Goal: Task Accomplishment & Management: Manage account settings

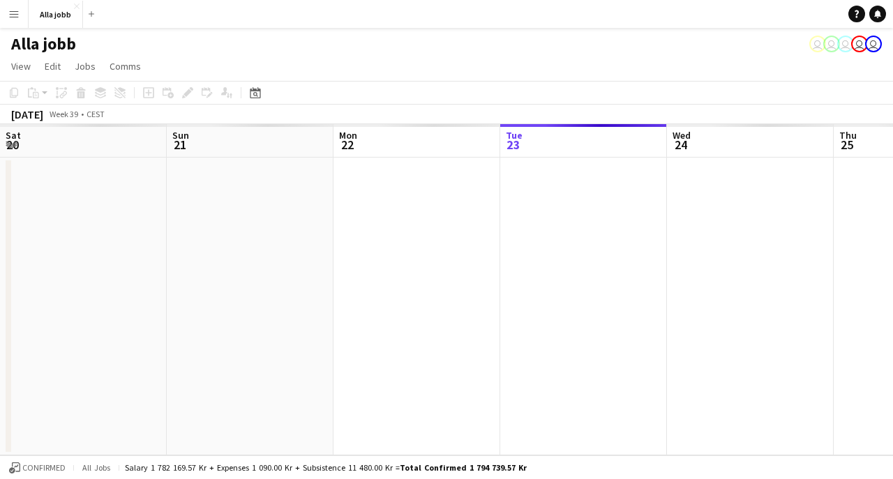
scroll to position [0, 334]
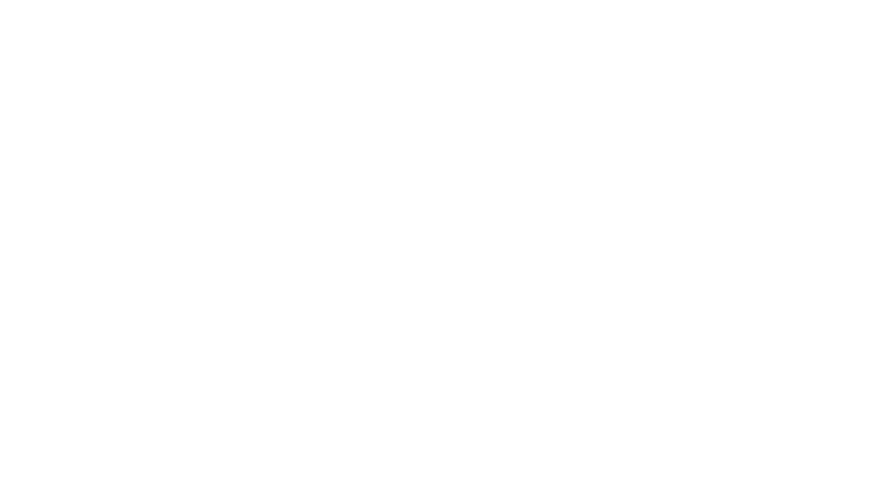
click at [639, 158] on div at bounding box center [446, 251] width 893 height 502
click at [512, 55] on div at bounding box center [446, 251] width 893 height 502
click at [247, 138] on div at bounding box center [446, 251] width 893 height 502
click at [632, 142] on div at bounding box center [446, 251] width 893 height 502
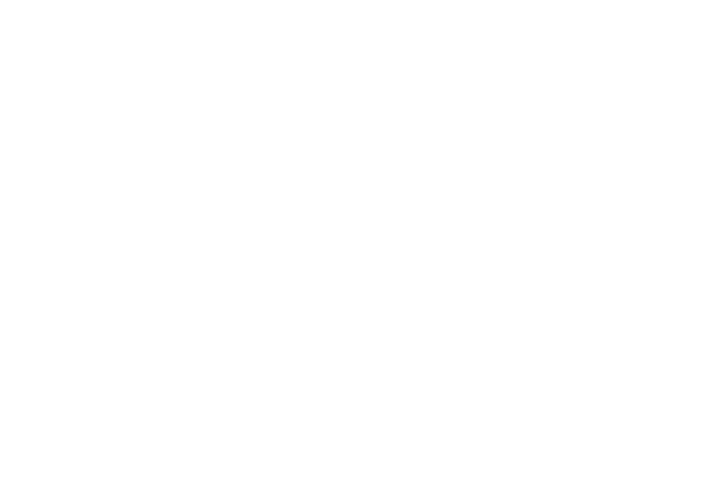
click at [64, 77] on div at bounding box center [362, 251] width 725 height 502
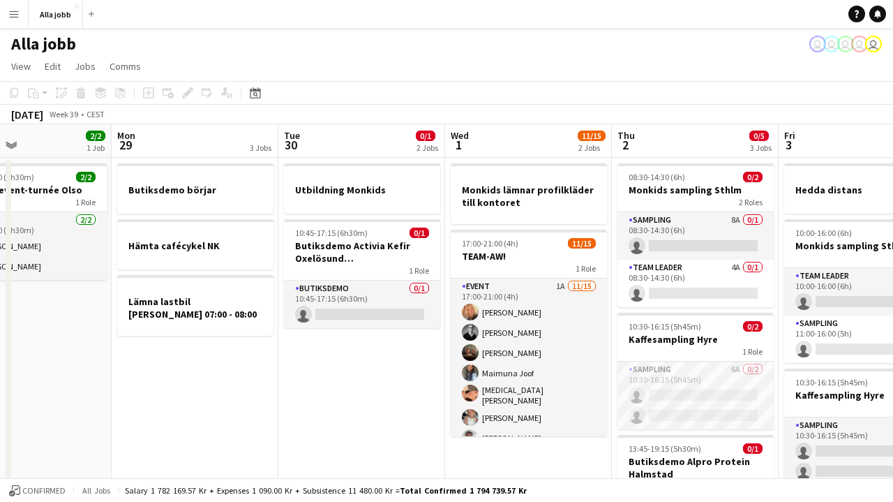
scroll to position [0, 403]
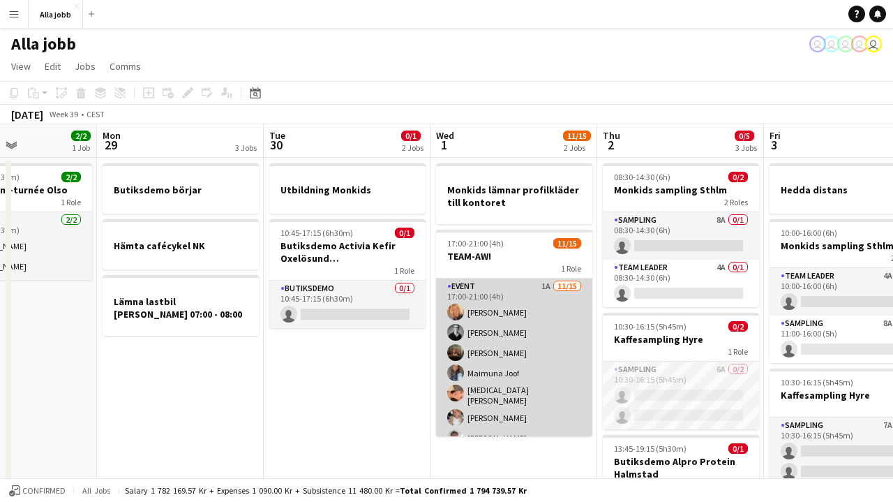
click at [488, 320] on app-card-role "Event 1A [DATE] 17:00-21:00 (4h) [PERSON_NAME] [PERSON_NAME] [PERSON_NAME] [PER…" at bounding box center [514, 445] width 156 height 335
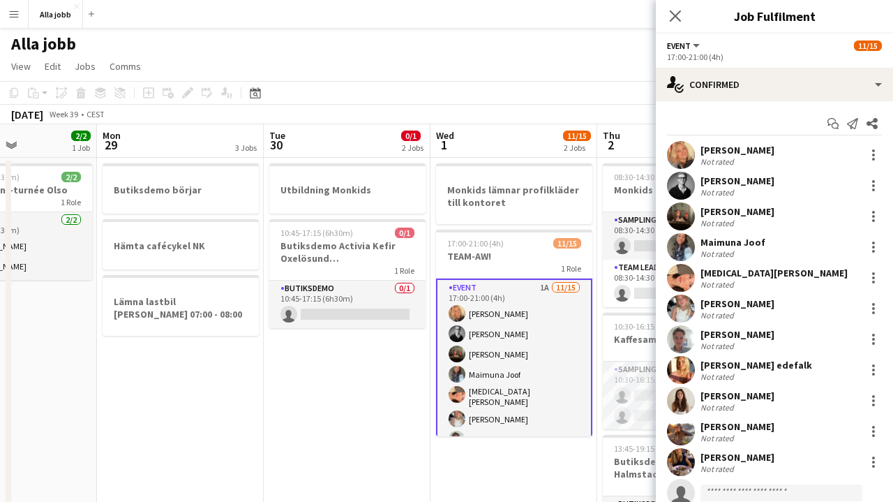
click at [826, 64] on app-options-switcher "Event All roles Event [DATE] 17:00-21:00 (4h)" at bounding box center [774, 50] width 237 height 34
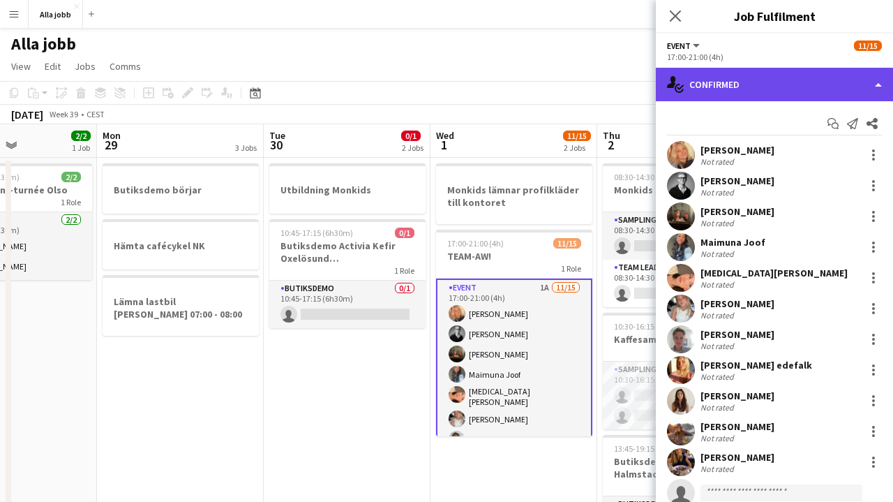
click at [815, 83] on div "single-neutral-actions-check-2 Confirmed" at bounding box center [774, 84] width 237 height 33
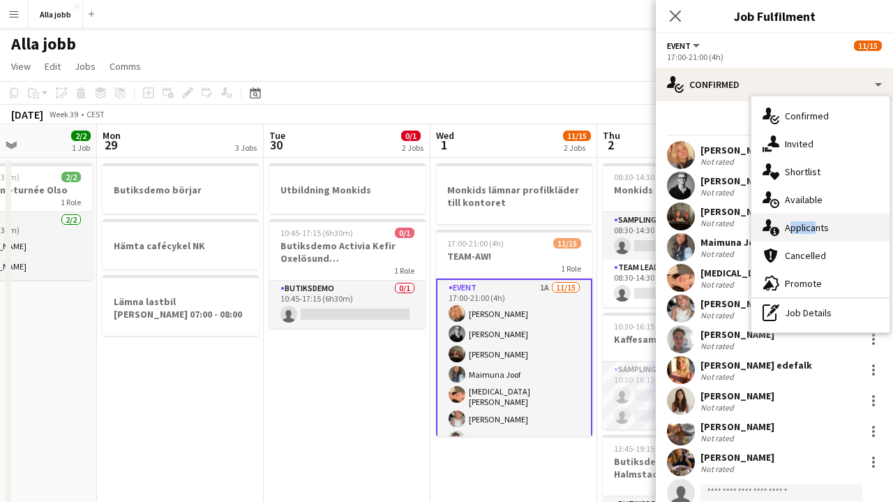
click at [810, 221] on div "single-neutral-actions-information Applicants" at bounding box center [821, 228] width 138 height 28
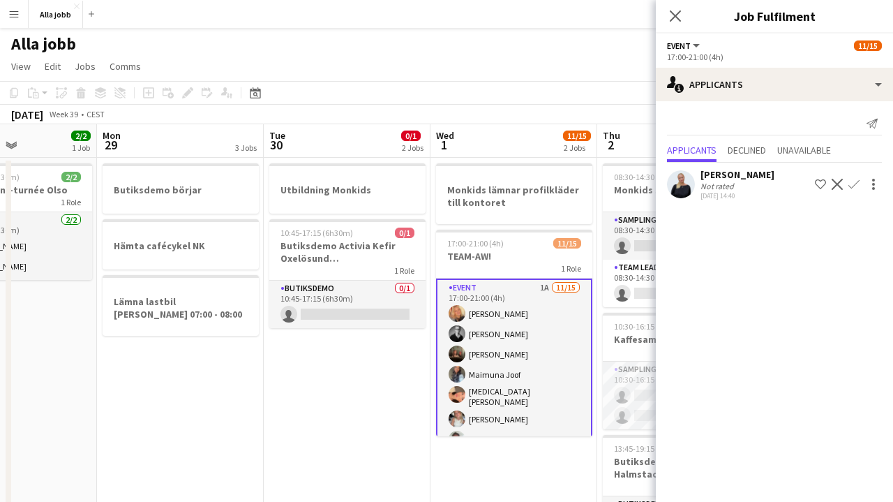
click at [857, 184] on app-icon "Confirm" at bounding box center [854, 184] width 11 height 11
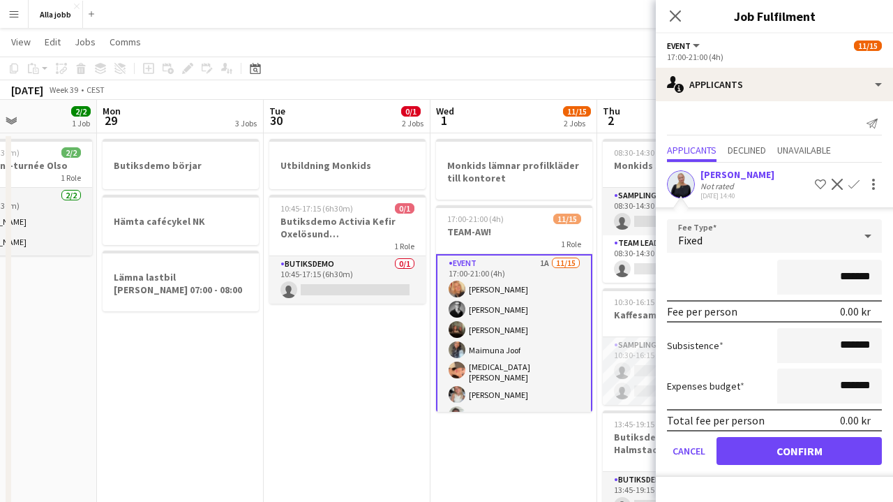
scroll to position [26, 0]
click at [801, 457] on button "Confirm" at bounding box center [799, 451] width 165 height 28
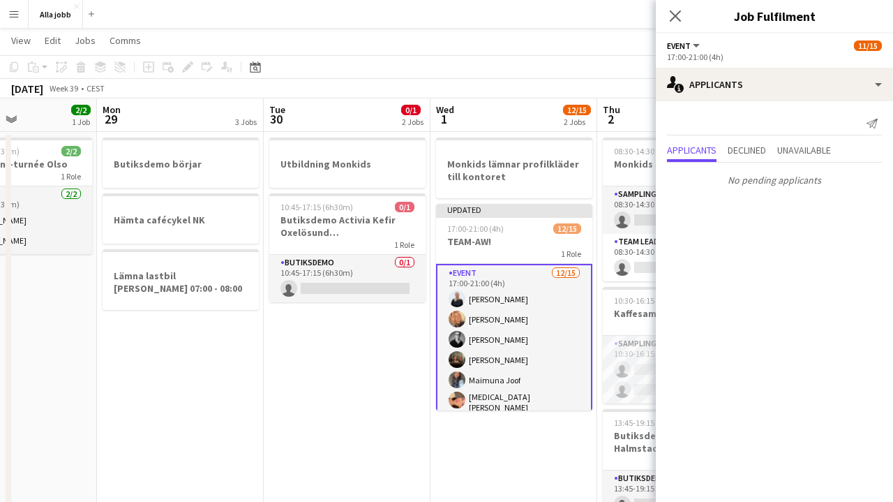
click at [486, 496] on app-date-cell "Monkids lämnar profilkläder till kontoret Updated 17:00-21:00 (4h) 12/15 TEAM-A…" at bounding box center [514, 432] width 167 height 601
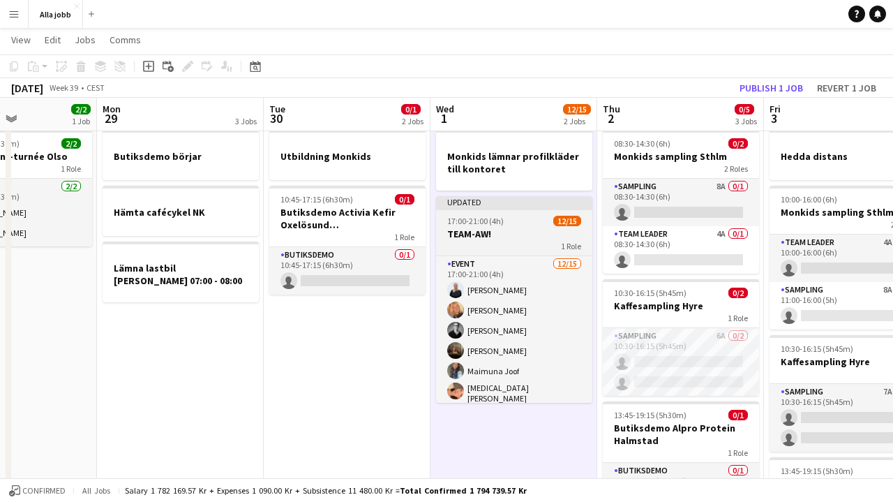
click at [553, 232] on h3 "TEAM-AW!" at bounding box center [514, 233] width 156 height 13
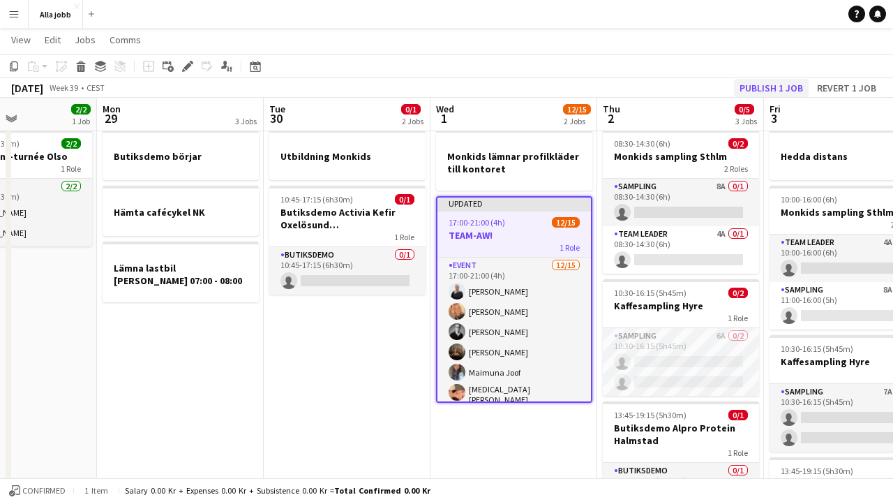
click at [786, 81] on button "Publish 1 job" at bounding box center [771, 88] width 75 height 18
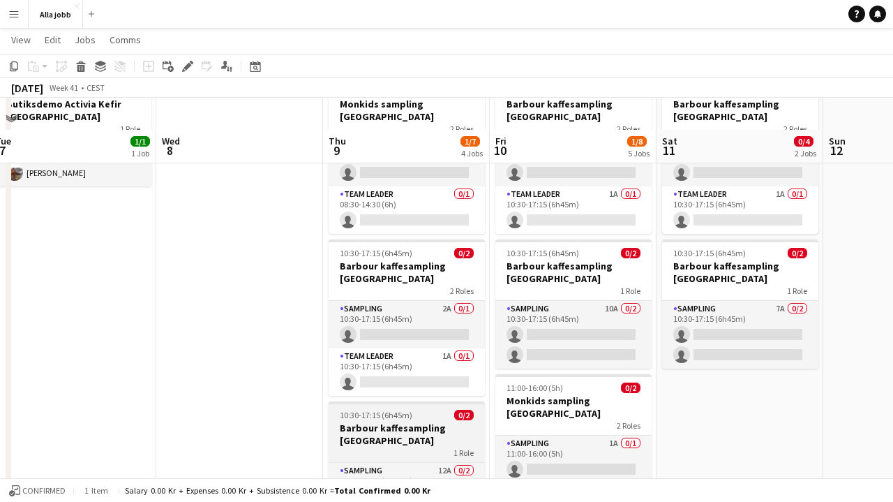
scroll to position [128, 0]
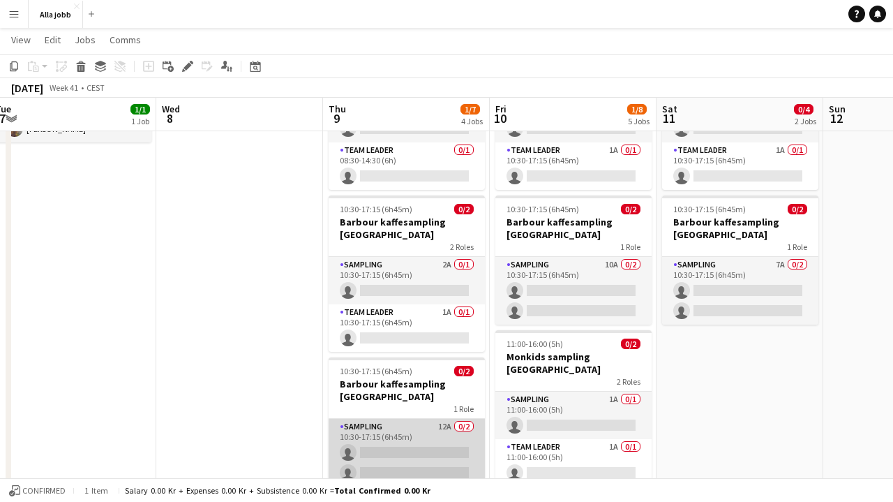
click at [412, 438] on app-card-role "Sampling 12A 0/2 10:30-17:15 (6h45m) single-neutral-actions single-neutral-acti…" at bounding box center [407, 453] width 156 height 68
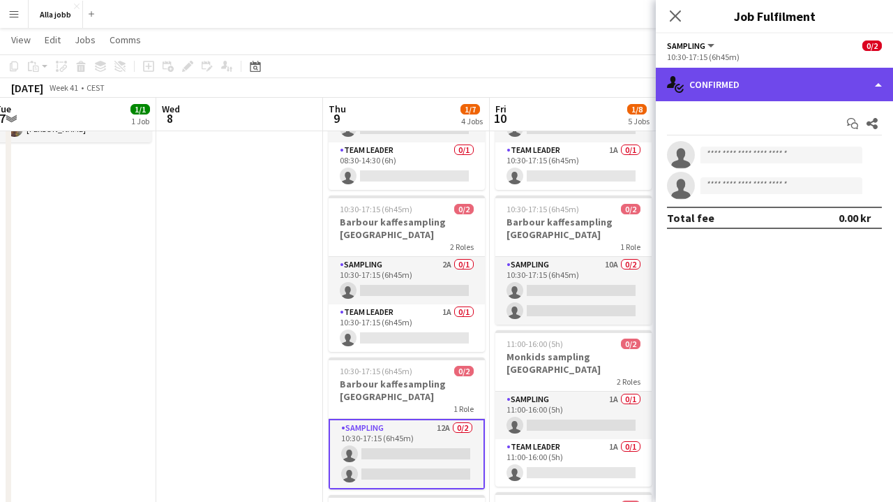
click at [749, 78] on div "single-neutral-actions-check-2 Confirmed" at bounding box center [774, 84] width 237 height 33
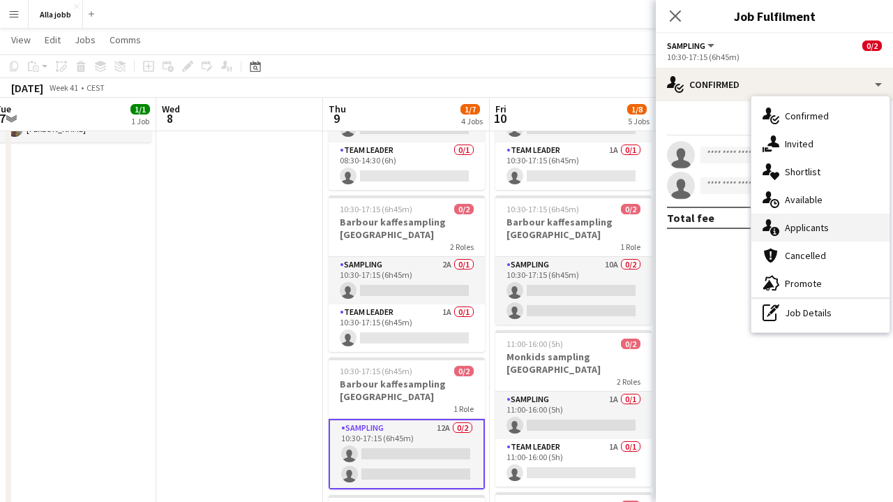
click at [813, 225] on span "Applicants" at bounding box center [807, 227] width 44 height 13
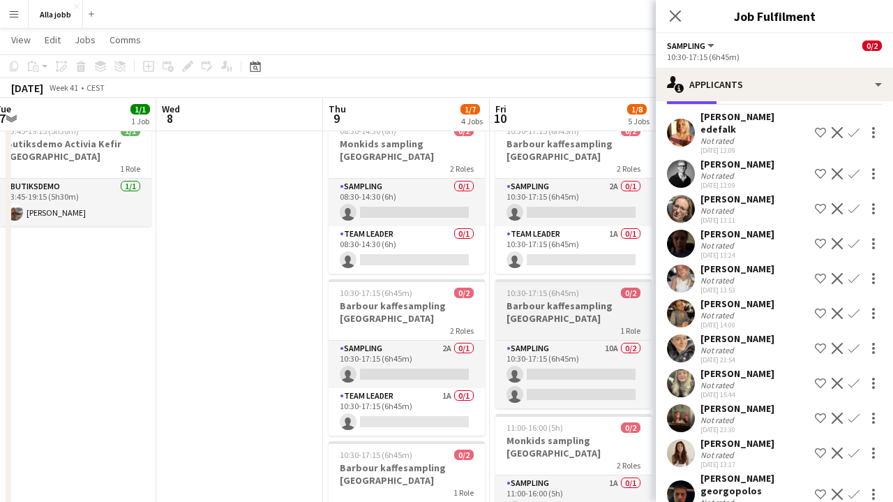
scroll to position [0, 550]
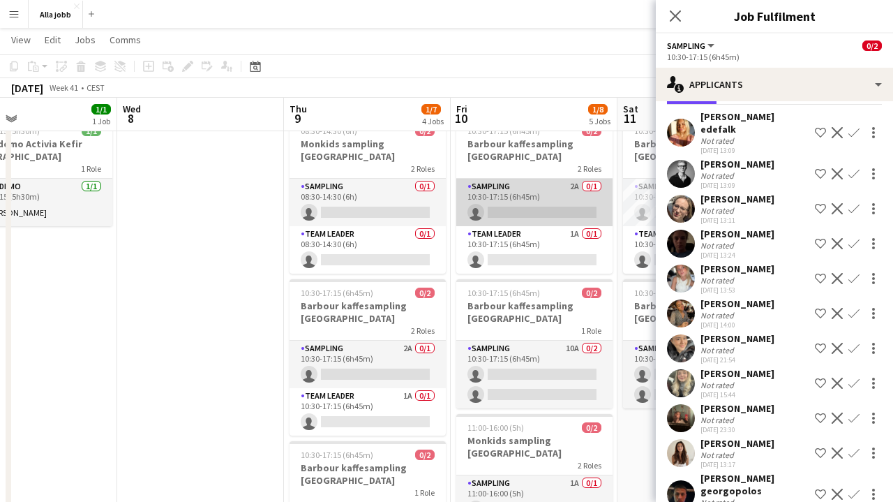
click at [540, 207] on app-card-role "Sampling 2A 0/1 10:30-17:15 (6h45m) single-neutral-actions" at bounding box center [534, 202] width 156 height 47
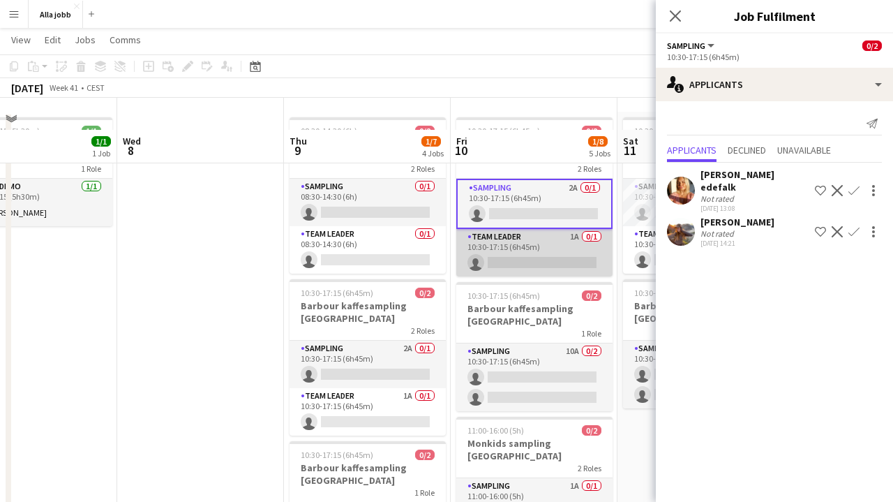
scroll to position [77, 0]
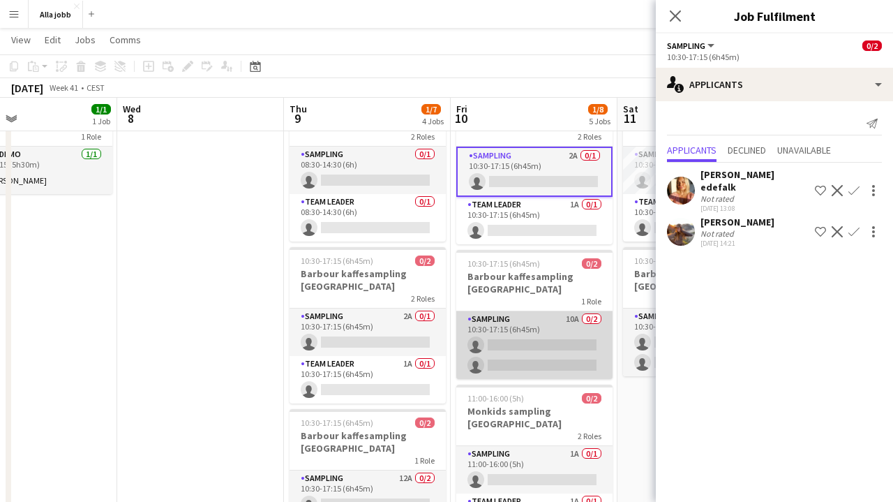
click at [532, 359] on app-card-role "Sampling 10A 0/2 10:30-17:15 (6h45m) single-neutral-actions single-neutral-acti…" at bounding box center [534, 345] width 156 height 68
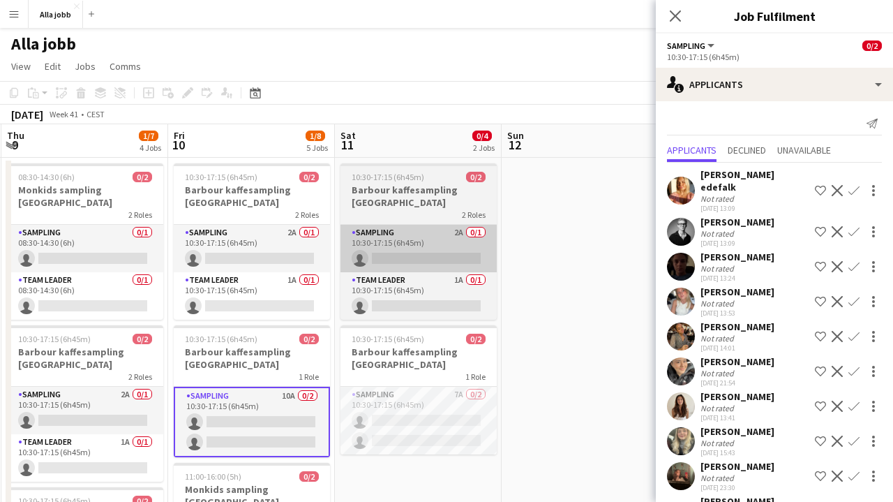
scroll to position [0, 0]
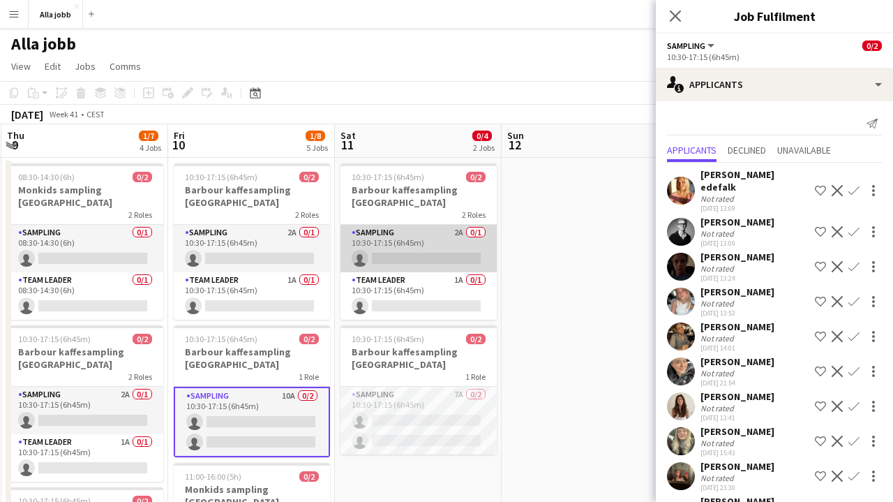
click at [451, 264] on app-card-role "Sampling 2A 0/1 10:30-17:15 (6h45m) single-neutral-actions" at bounding box center [419, 248] width 156 height 47
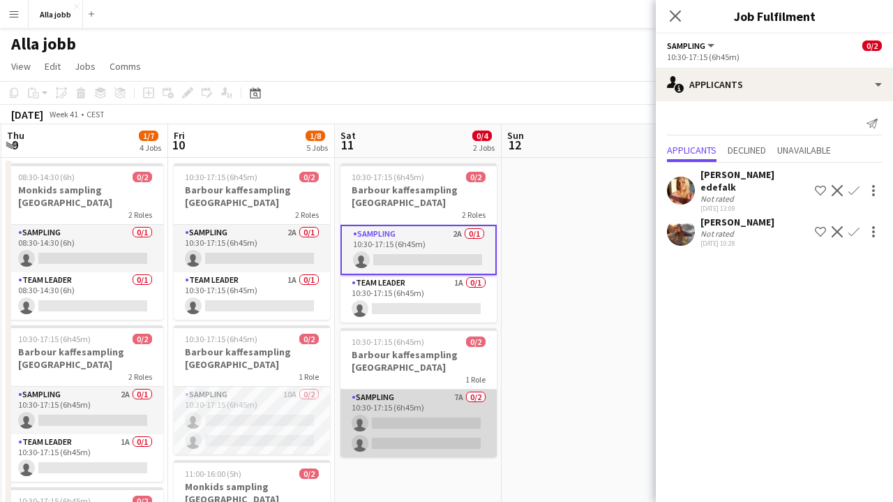
click at [439, 424] on app-card-role "Sampling 7A 0/2 10:30-17:15 (6h45m) single-neutral-actions single-neutral-actio…" at bounding box center [419, 423] width 156 height 68
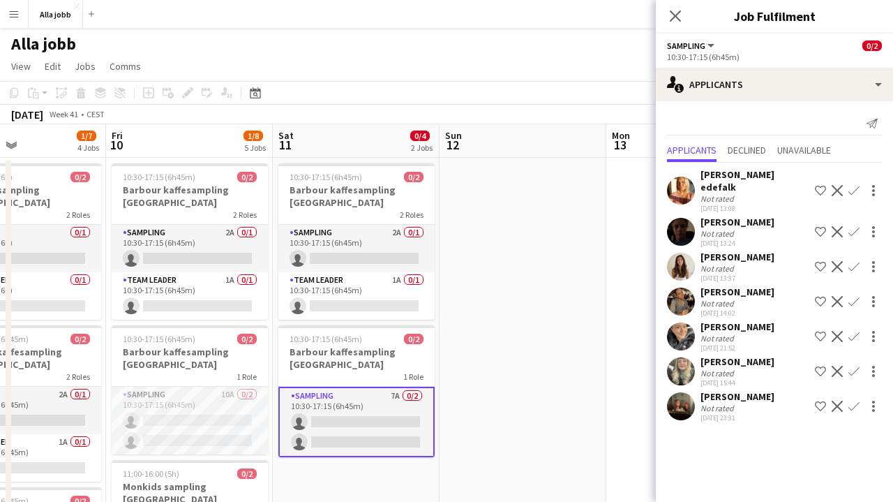
scroll to position [0, 389]
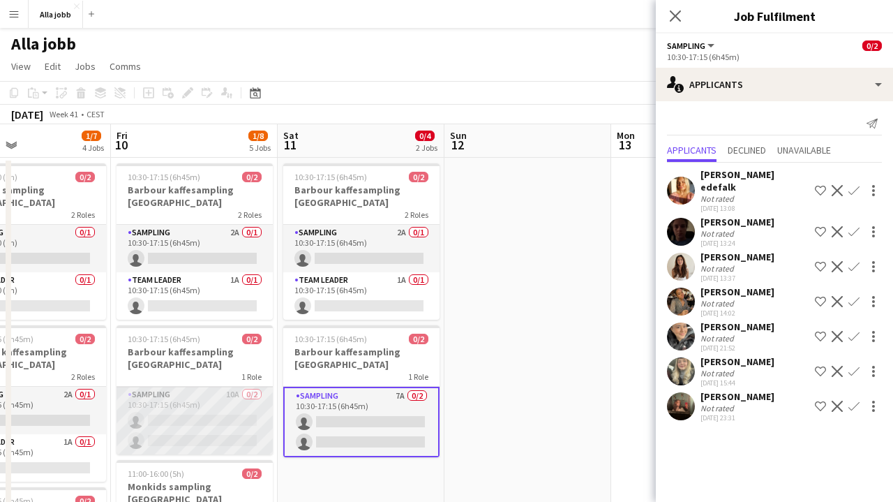
click at [212, 435] on app-card-role "Sampling 10A 0/2 10:30-17:15 (6h45m) single-neutral-actions single-neutral-acti…" at bounding box center [195, 421] width 156 height 68
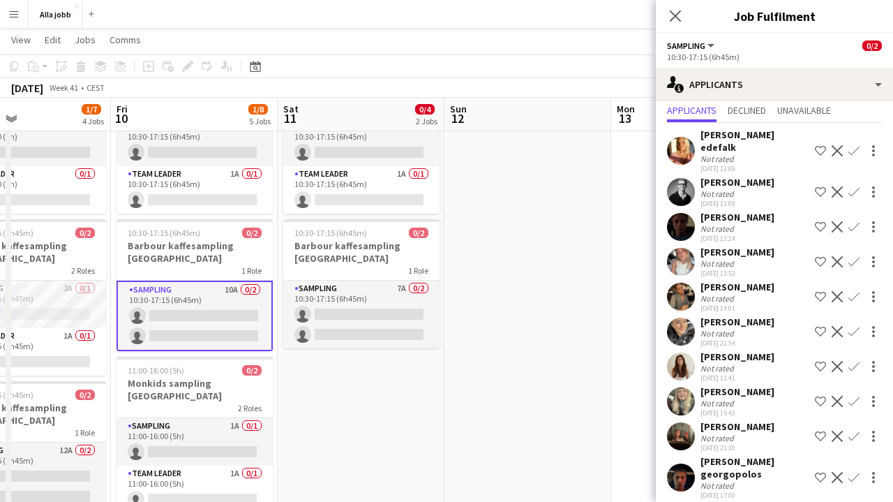
scroll to position [39, 0]
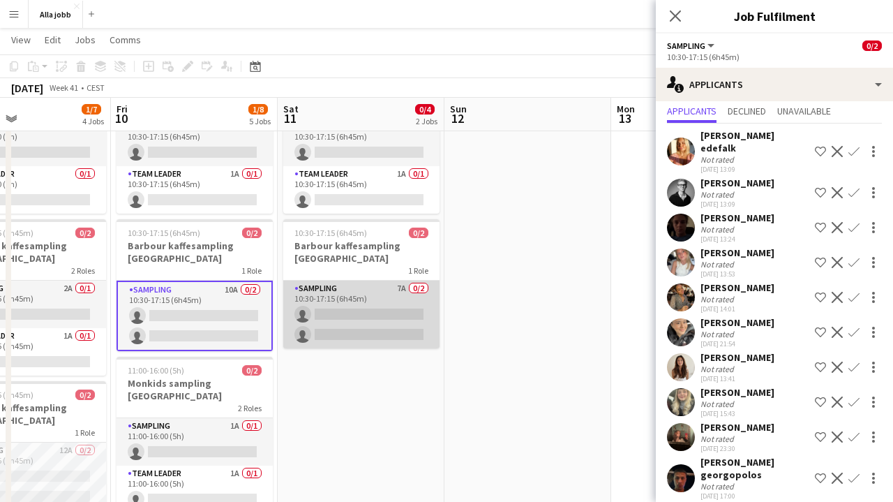
click at [421, 321] on app-card-role "Sampling 7A 0/2 10:30-17:15 (6h45m) single-neutral-actions single-neutral-actio…" at bounding box center [361, 315] width 156 height 68
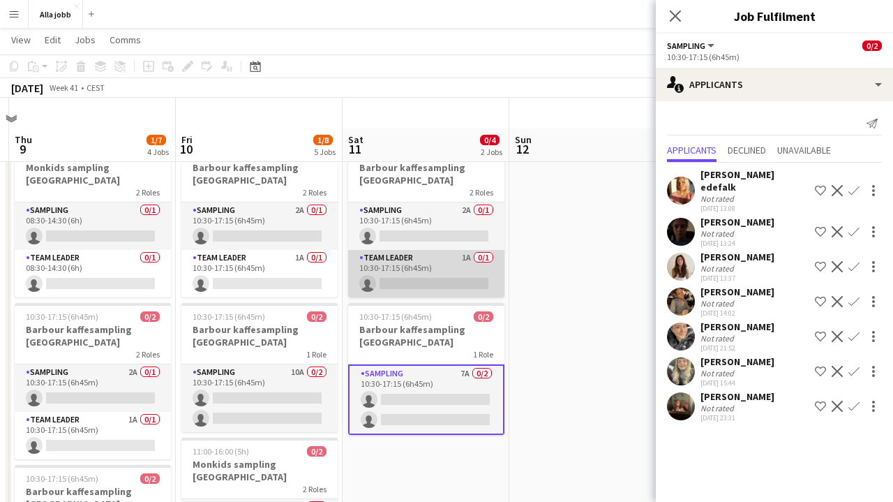
scroll to position [17, 0]
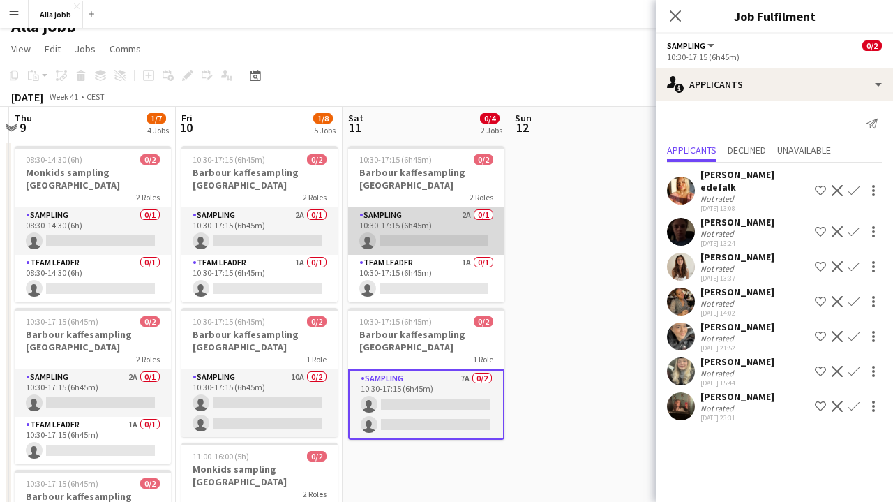
click at [447, 227] on app-card-role "Sampling 2A 0/1 10:30-17:15 (6h45m) single-neutral-actions" at bounding box center [426, 230] width 156 height 47
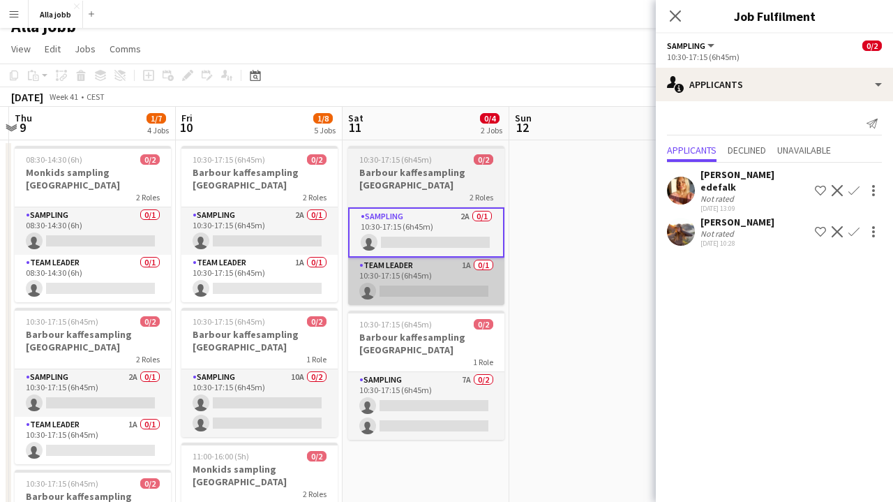
click at [475, 281] on app-card-role "Team Leader 1A 0/1 10:30-17:15 (6h45m) single-neutral-actions" at bounding box center [426, 281] width 156 height 47
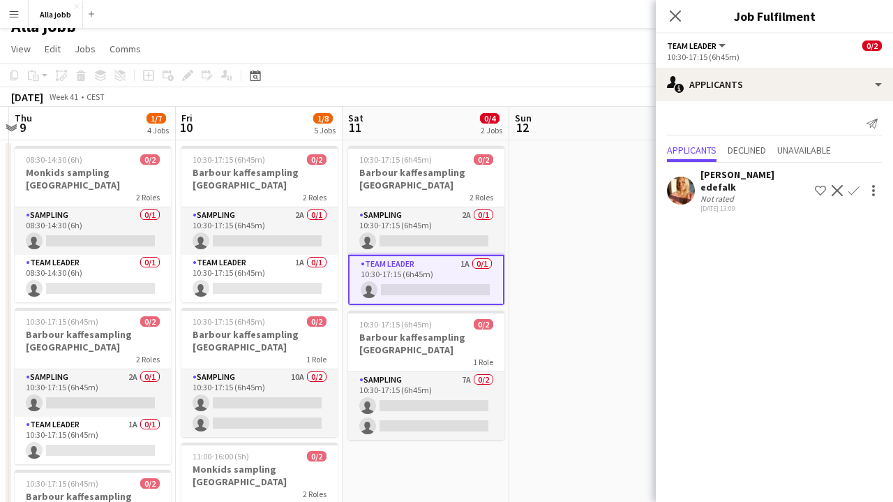
click at [537, 358] on app-date-cell at bounding box center [592, 500] width 167 height 721
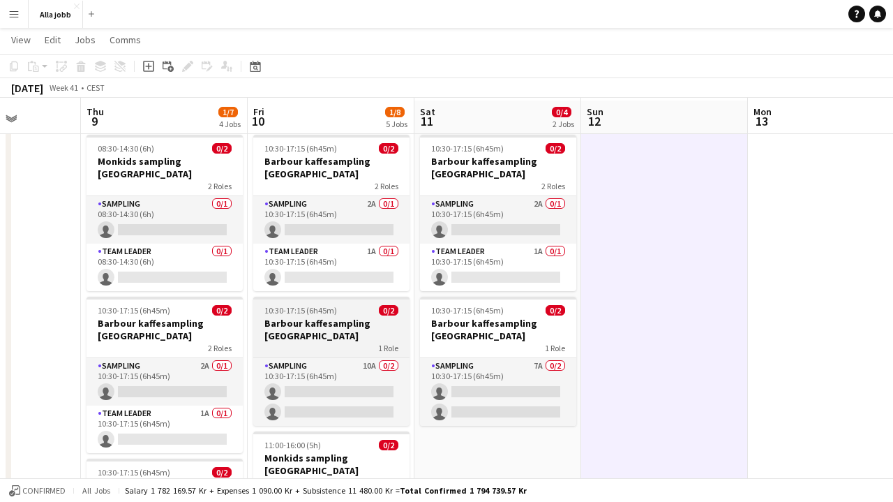
scroll to position [20, 0]
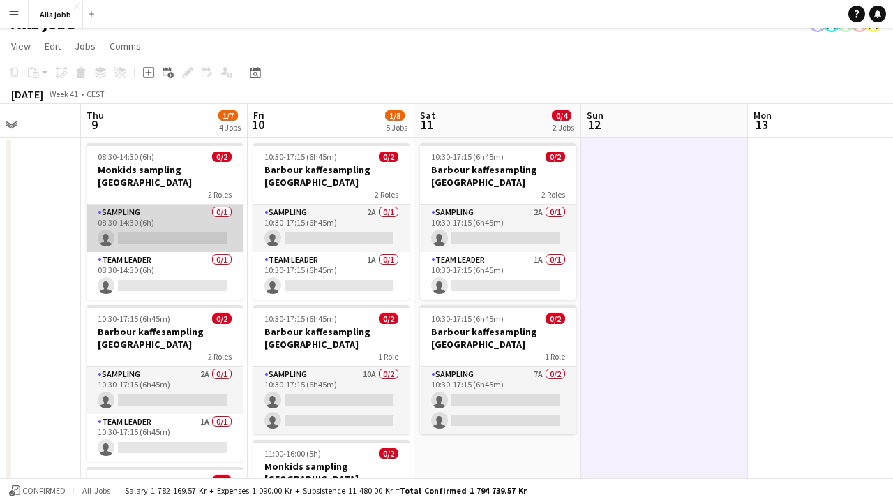
click at [186, 222] on app-card-role "Sampling 0/1 08:30-14:30 (6h) single-neutral-actions" at bounding box center [165, 227] width 156 height 47
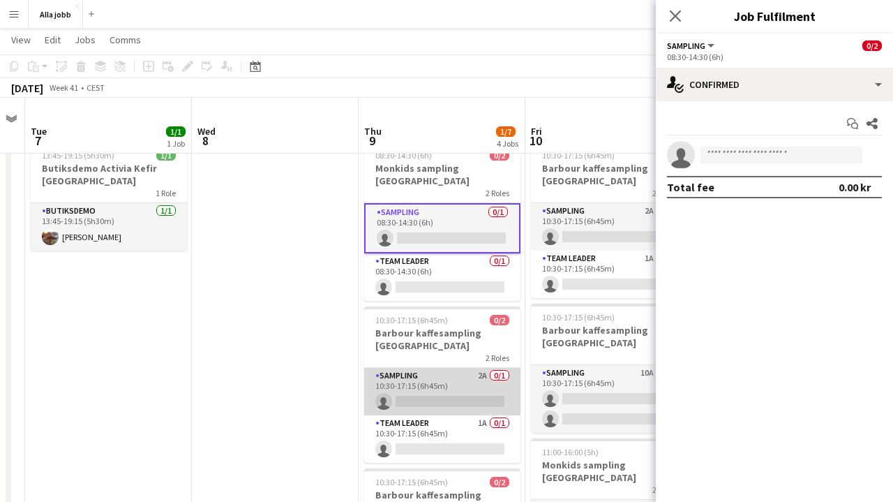
scroll to position [61, 0]
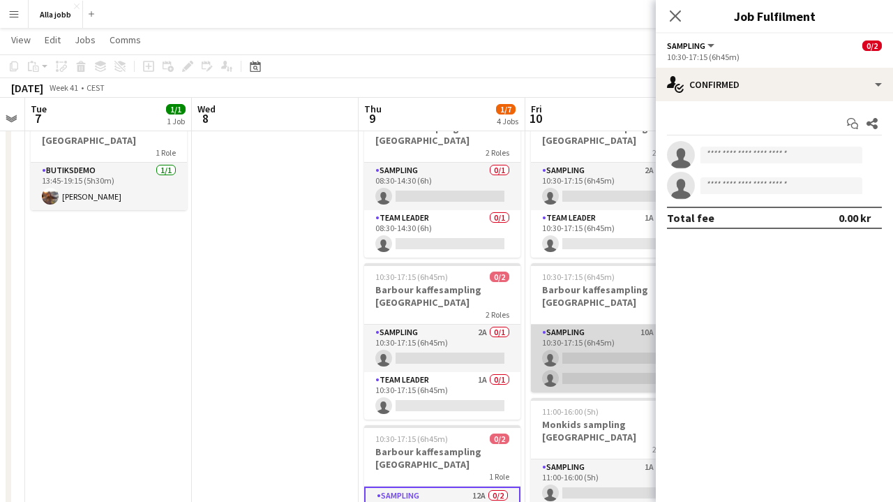
scroll to position [0, 648]
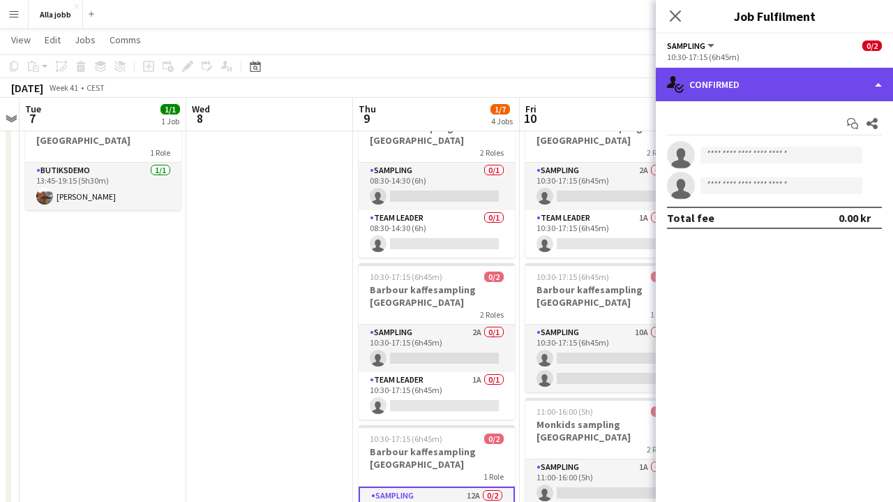
click at [718, 92] on div "single-neutral-actions-check-2 Confirmed" at bounding box center [774, 84] width 237 height 33
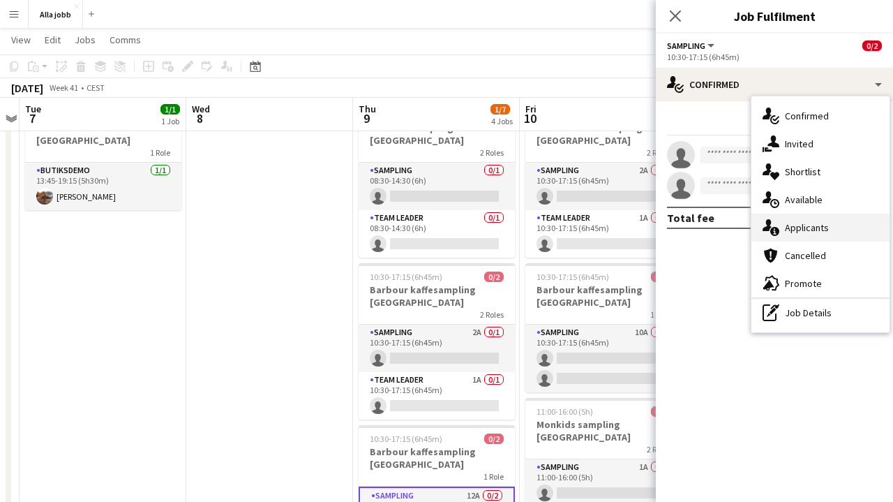
click at [786, 233] on span "Applicants" at bounding box center [807, 227] width 44 height 13
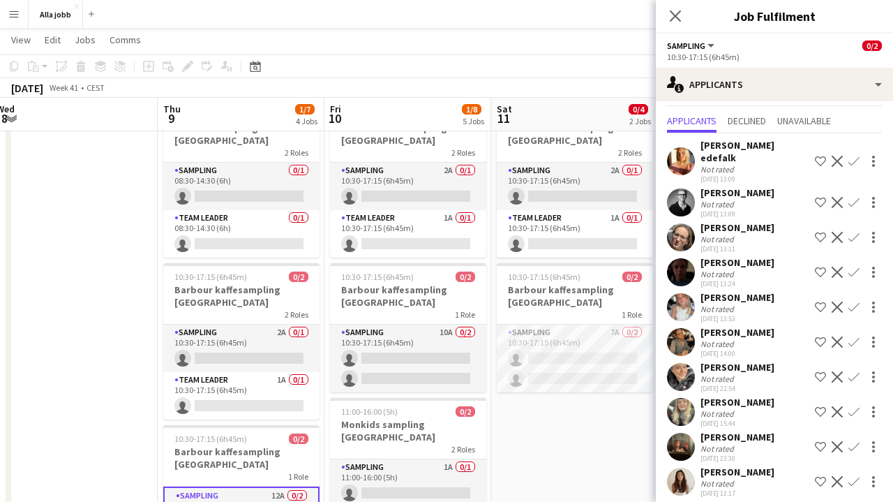
scroll to position [29, 0]
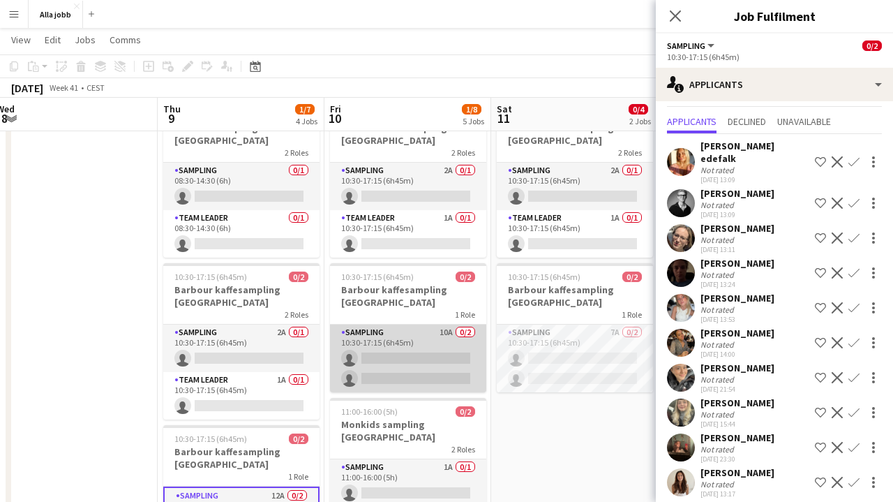
click at [435, 361] on app-card-role "Sampling 10A 0/2 10:30-17:15 (6h45m) single-neutral-actions single-neutral-acti…" at bounding box center [408, 359] width 156 height 68
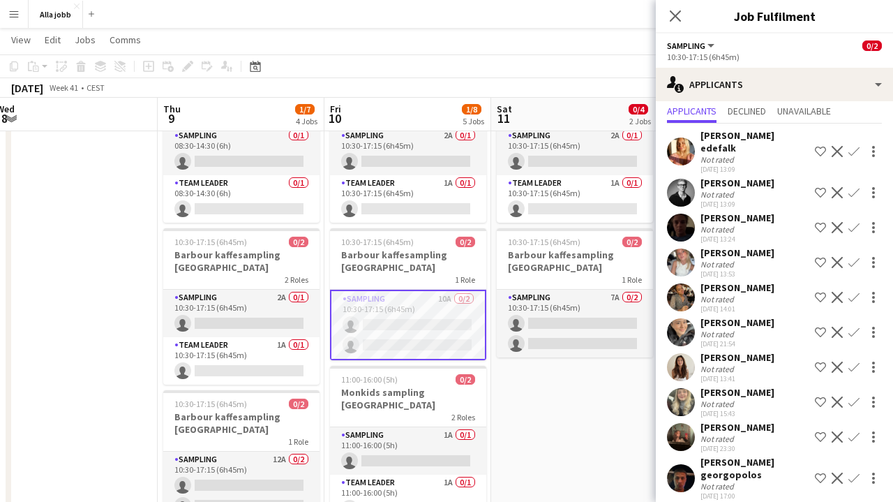
scroll to position [1, 0]
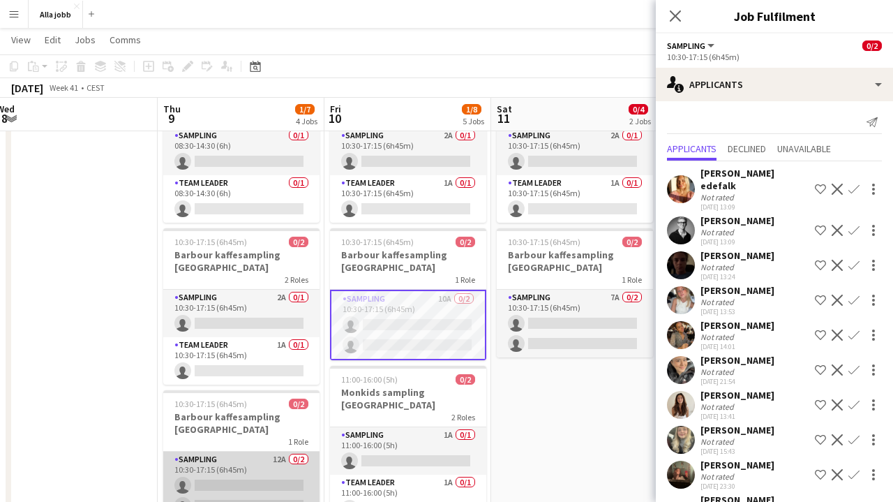
click at [278, 452] on app-card-role "Sampling 12A 0/2 10:30-17:15 (6h45m) single-neutral-actions single-neutral-acti…" at bounding box center [241, 486] width 156 height 68
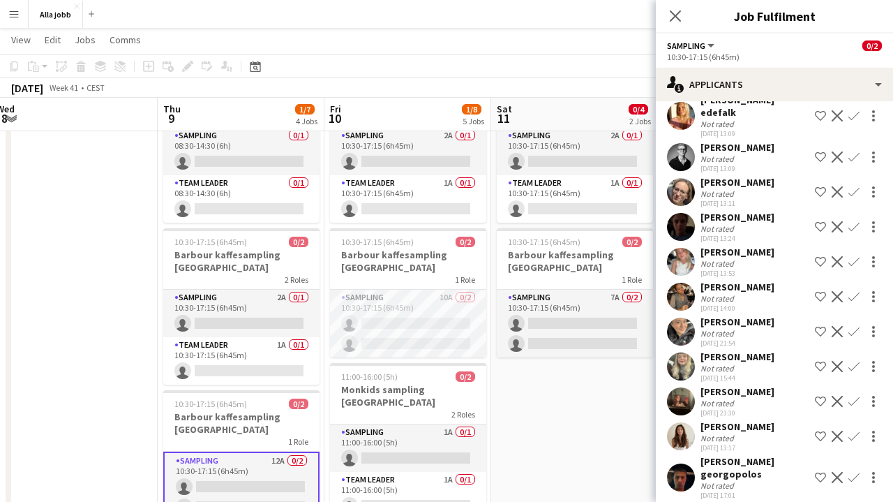
scroll to position [74, 0]
click at [693, 391] on app-user-avatar at bounding box center [681, 402] width 28 height 28
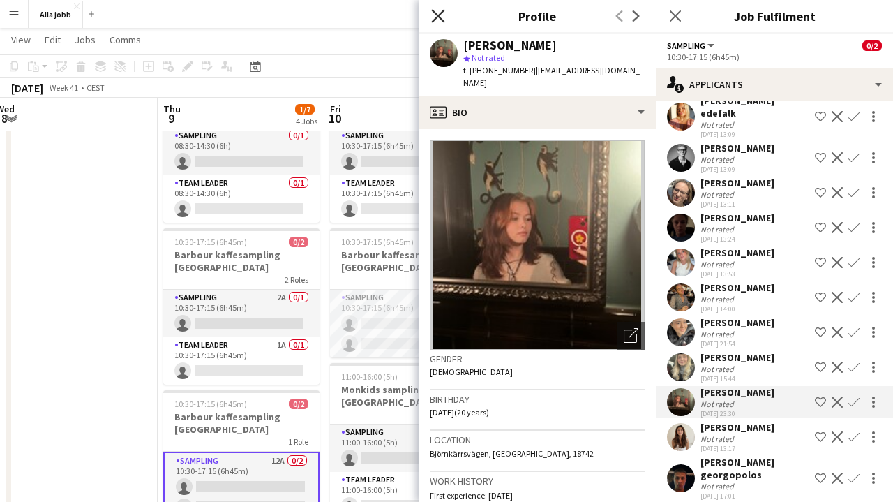
click at [442, 18] on icon "Close pop-in" at bounding box center [437, 15] width 13 height 13
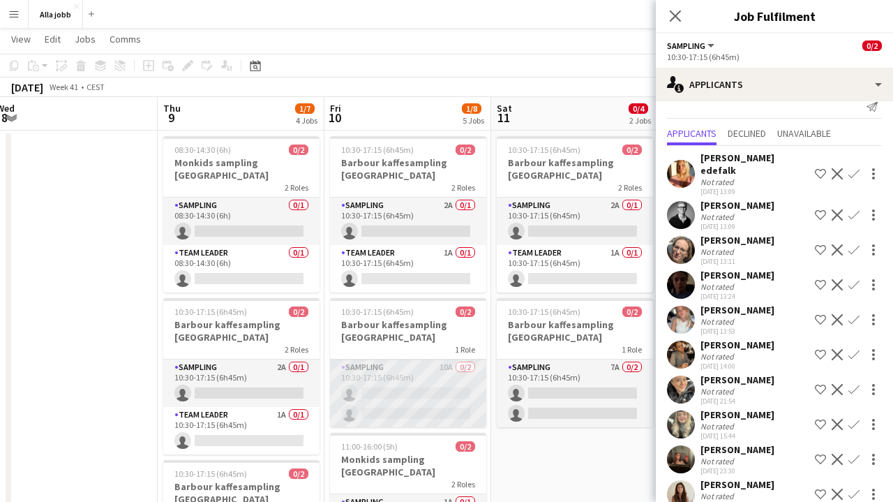
scroll to position [28, 0]
click at [422, 396] on app-card-role "Sampling 10A 0/2 10:30-17:15 (6h45m) single-neutral-actions single-neutral-acti…" at bounding box center [408, 393] width 156 height 68
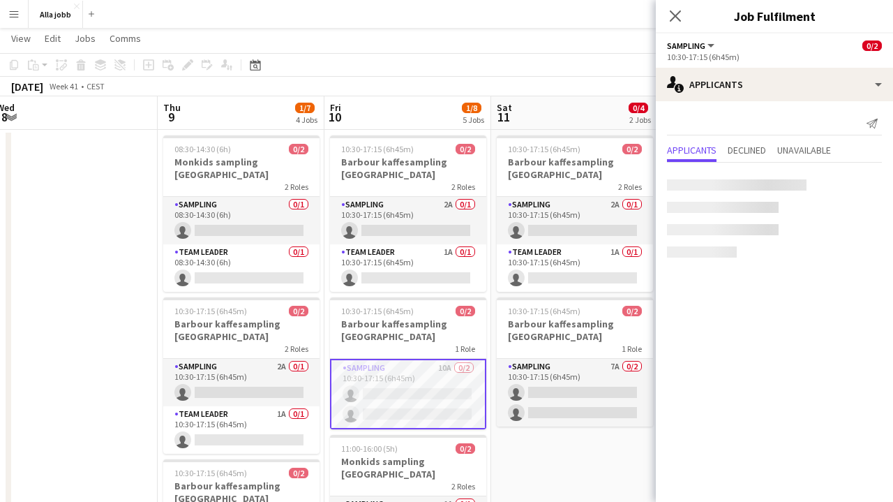
scroll to position [0, 0]
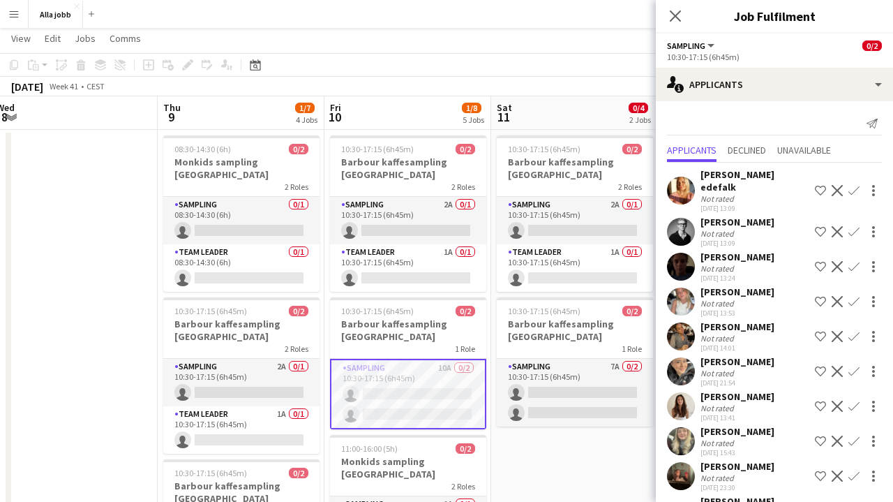
click at [424, 389] on app-card-role "Sampling 10A 0/2 10:30-17:15 (6h45m) single-neutral-actions single-neutral-acti…" at bounding box center [408, 394] width 156 height 70
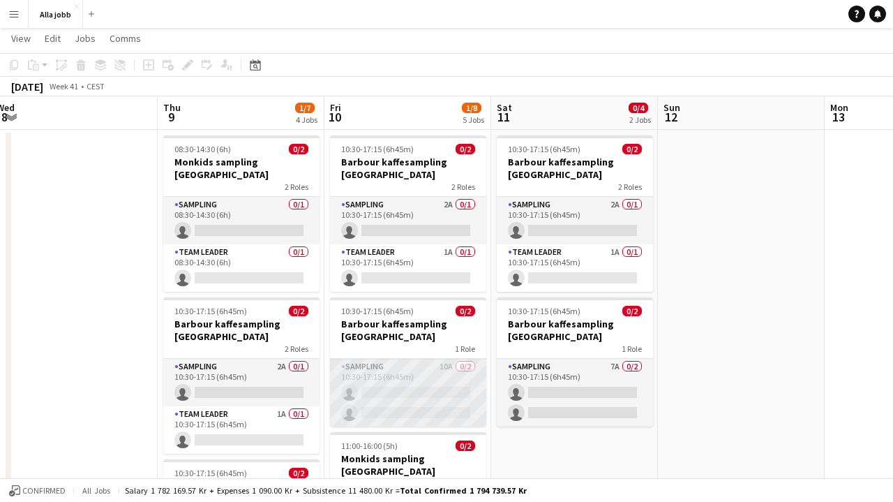
click at [431, 369] on app-card-role "Sampling 10A 0/2 10:30-17:15 (6h45m) single-neutral-actions single-neutral-acti…" at bounding box center [408, 393] width 156 height 68
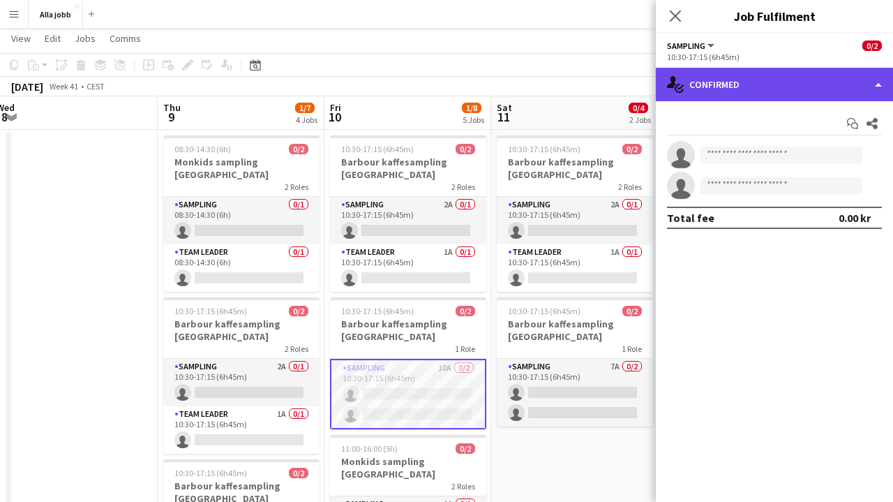
click at [733, 80] on div "single-neutral-actions-check-2 Confirmed" at bounding box center [774, 84] width 237 height 33
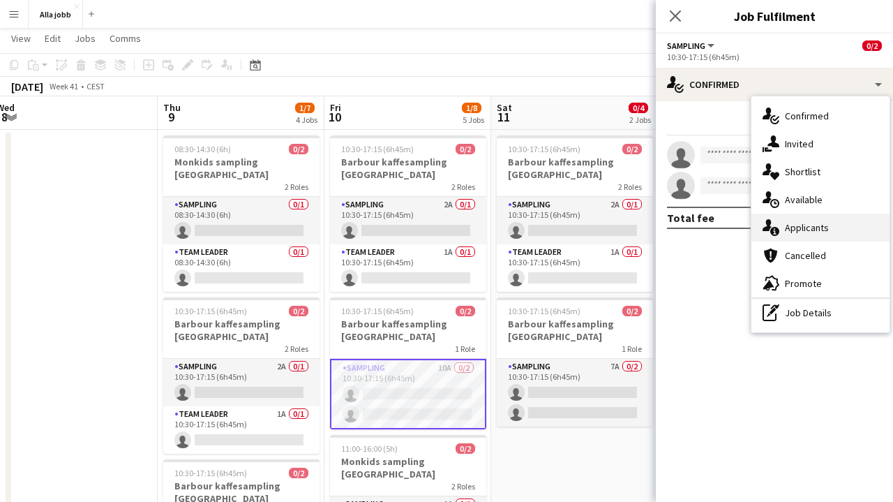
click at [785, 225] on span "Applicants" at bounding box center [807, 227] width 44 height 13
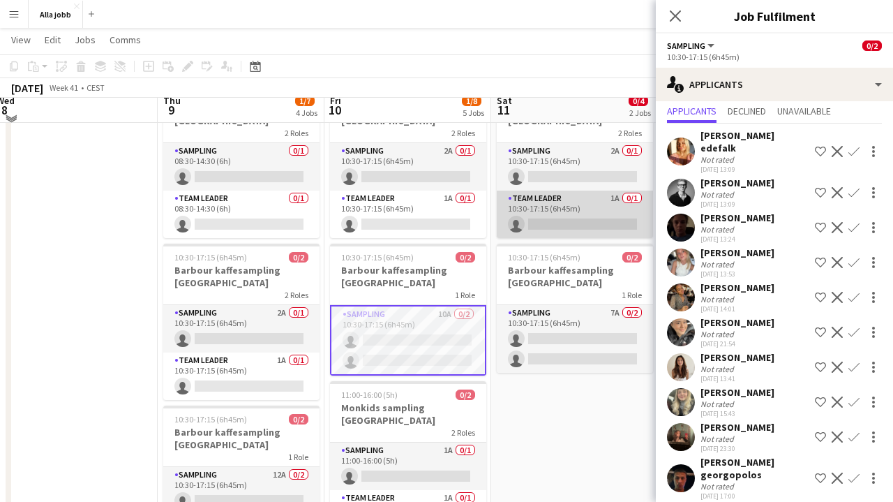
scroll to position [64, 0]
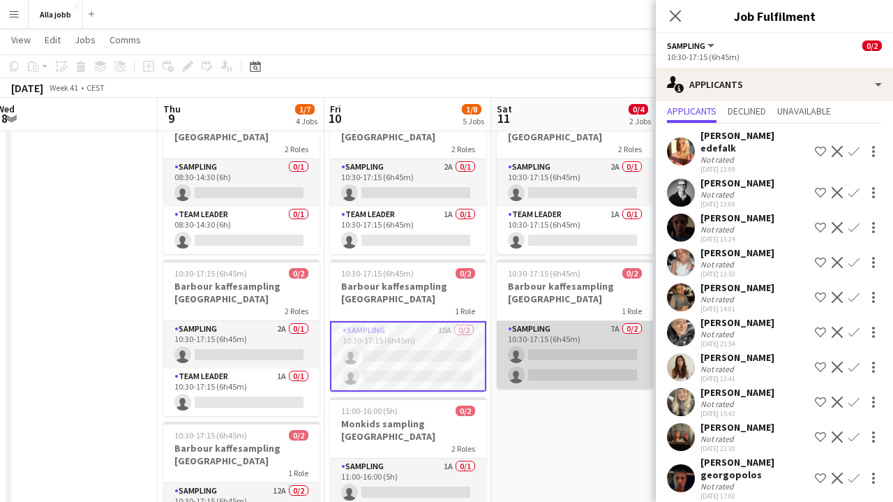
click at [565, 375] on app-card-role "Sampling 7A 0/2 10:30-17:15 (6h45m) single-neutral-actions single-neutral-actio…" at bounding box center [575, 355] width 156 height 68
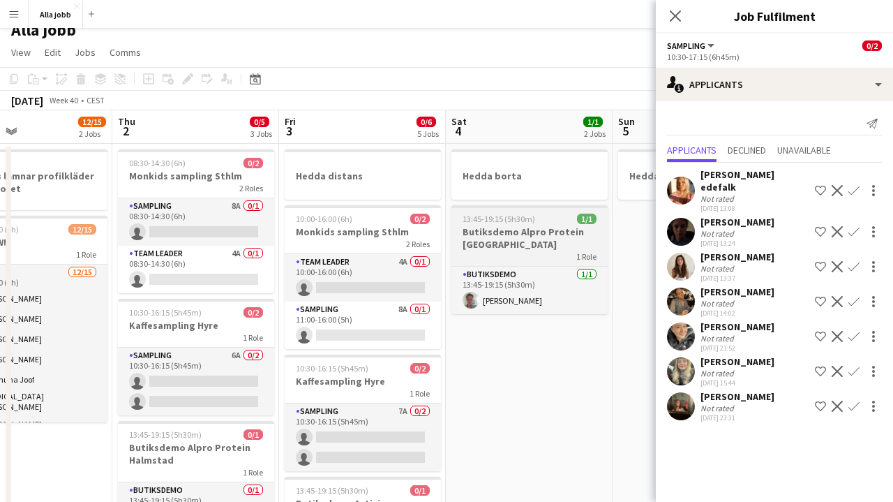
scroll to position [0, 364]
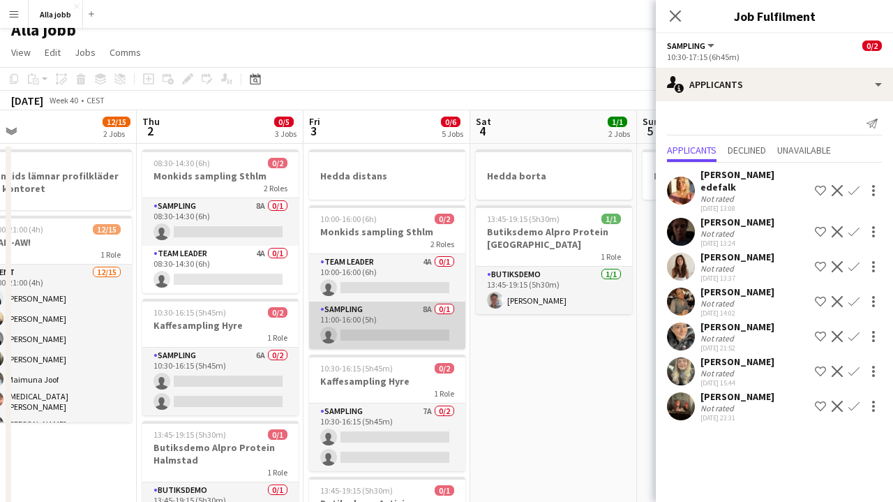
click at [386, 324] on app-card-role "Sampling 8A 0/1 11:00-16:00 (5h) single-neutral-actions" at bounding box center [387, 324] width 156 height 47
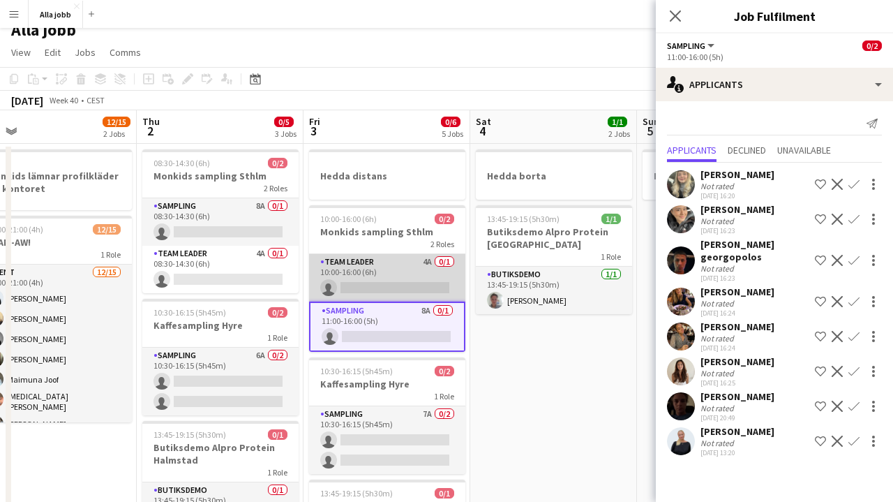
click at [382, 282] on app-card-role "Team Leader 4A 0/1 10:00-16:00 (6h) single-neutral-actions" at bounding box center [387, 277] width 156 height 47
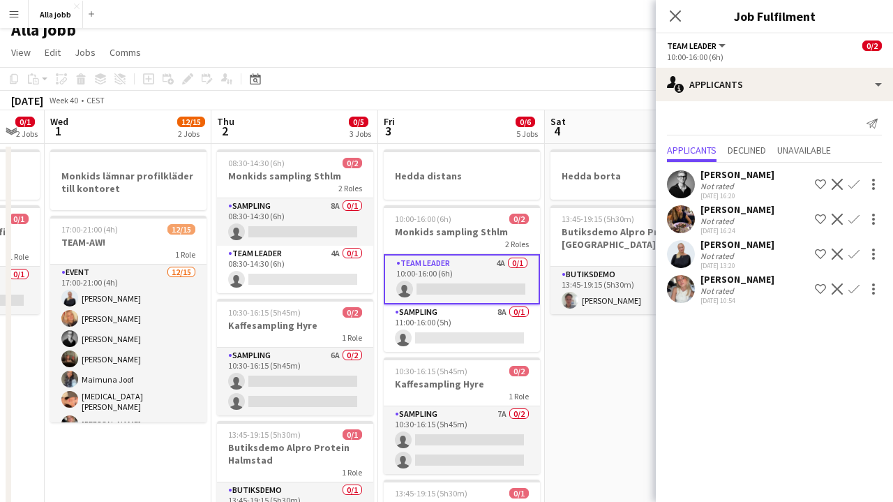
scroll to position [0, 288]
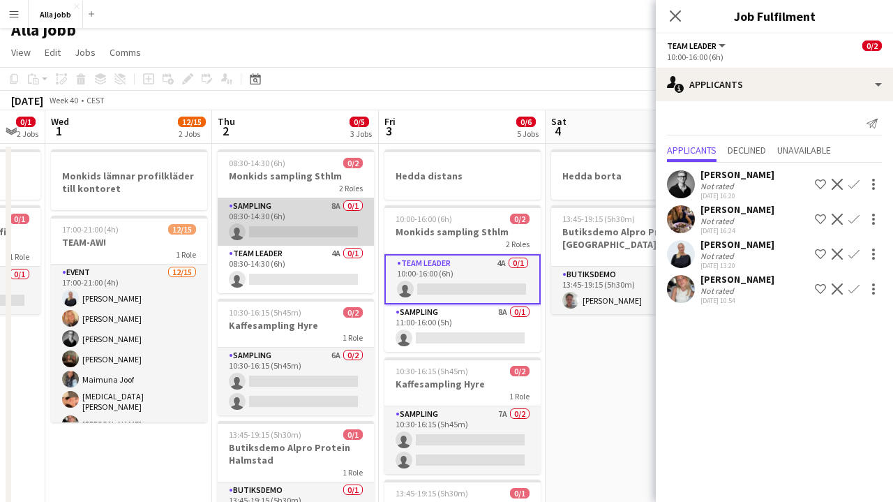
click at [296, 232] on app-card-role "Sampling 8A 0/1 08:30-14:30 (6h) single-neutral-actions" at bounding box center [296, 221] width 156 height 47
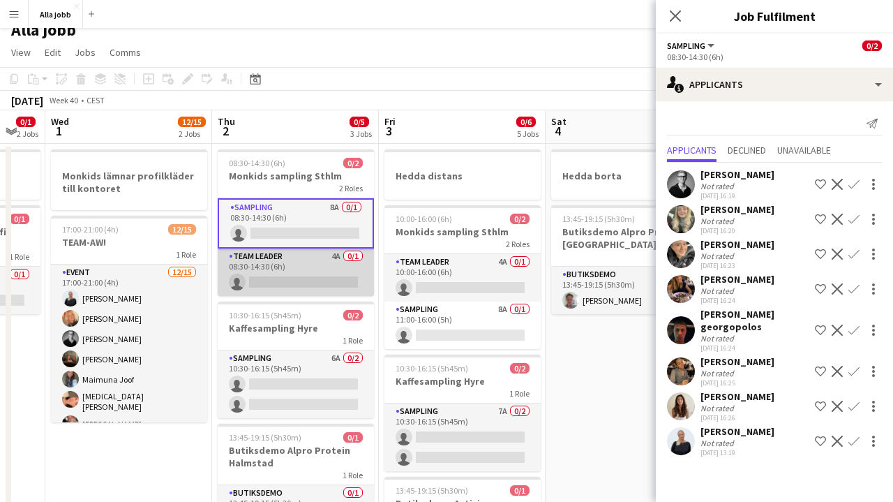
click at [307, 283] on app-card-role "Team Leader 4A 0/1 08:30-14:30 (6h) single-neutral-actions" at bounding box center [296, 271] width 156 height 47
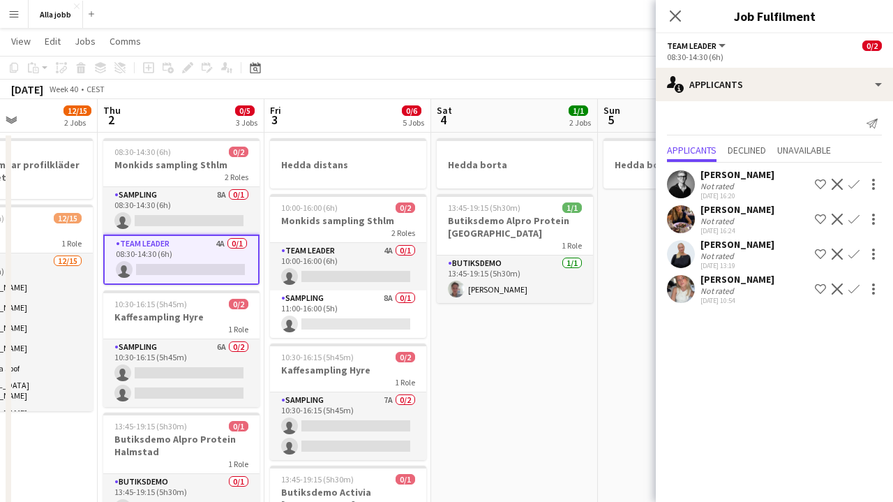
scroll to position [27, 0]
